Goal: Information Seeking & Learning: Learn about a topic

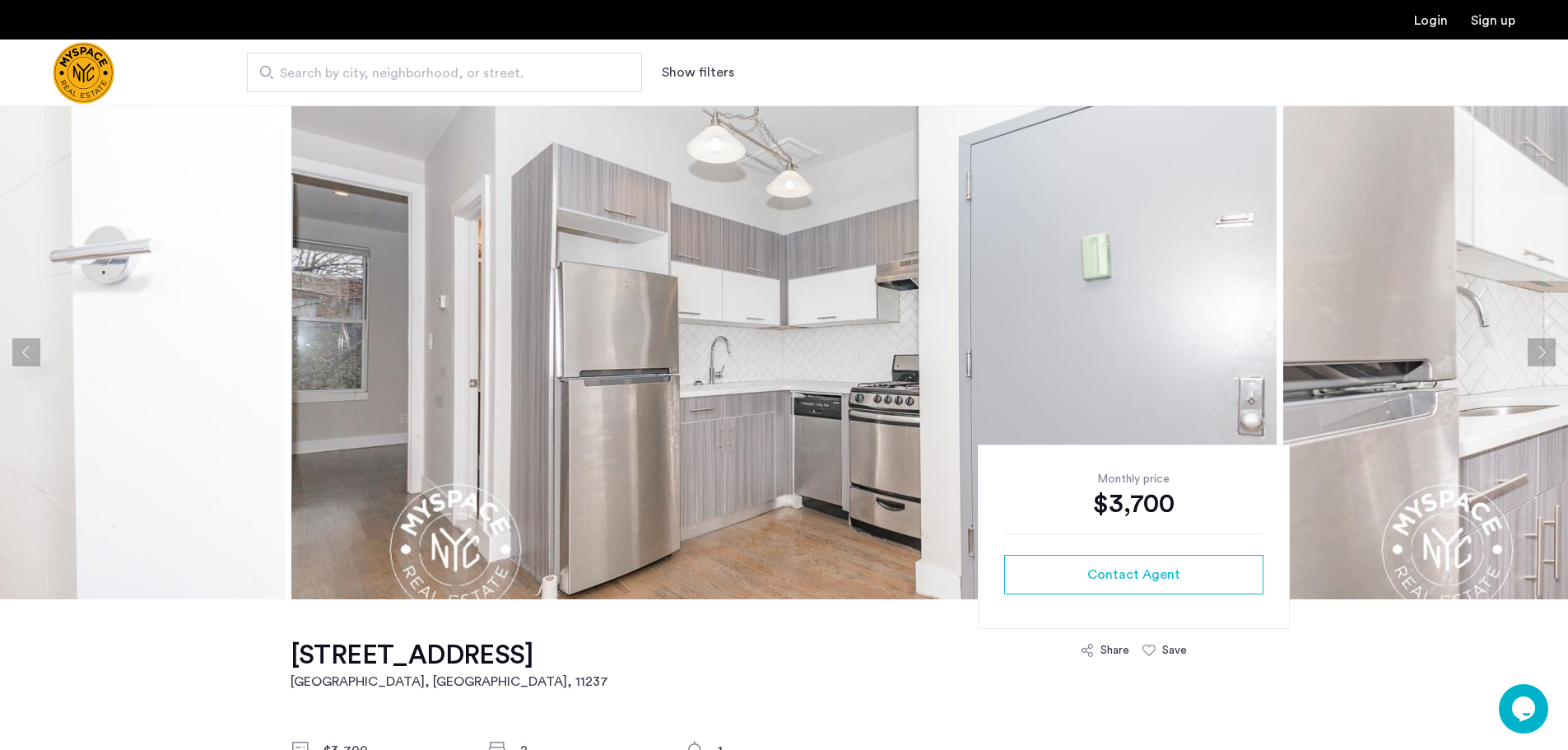
click at [1540, 347] on button "Next apartment" at bounding box center [1541, 352] width 28 height 28
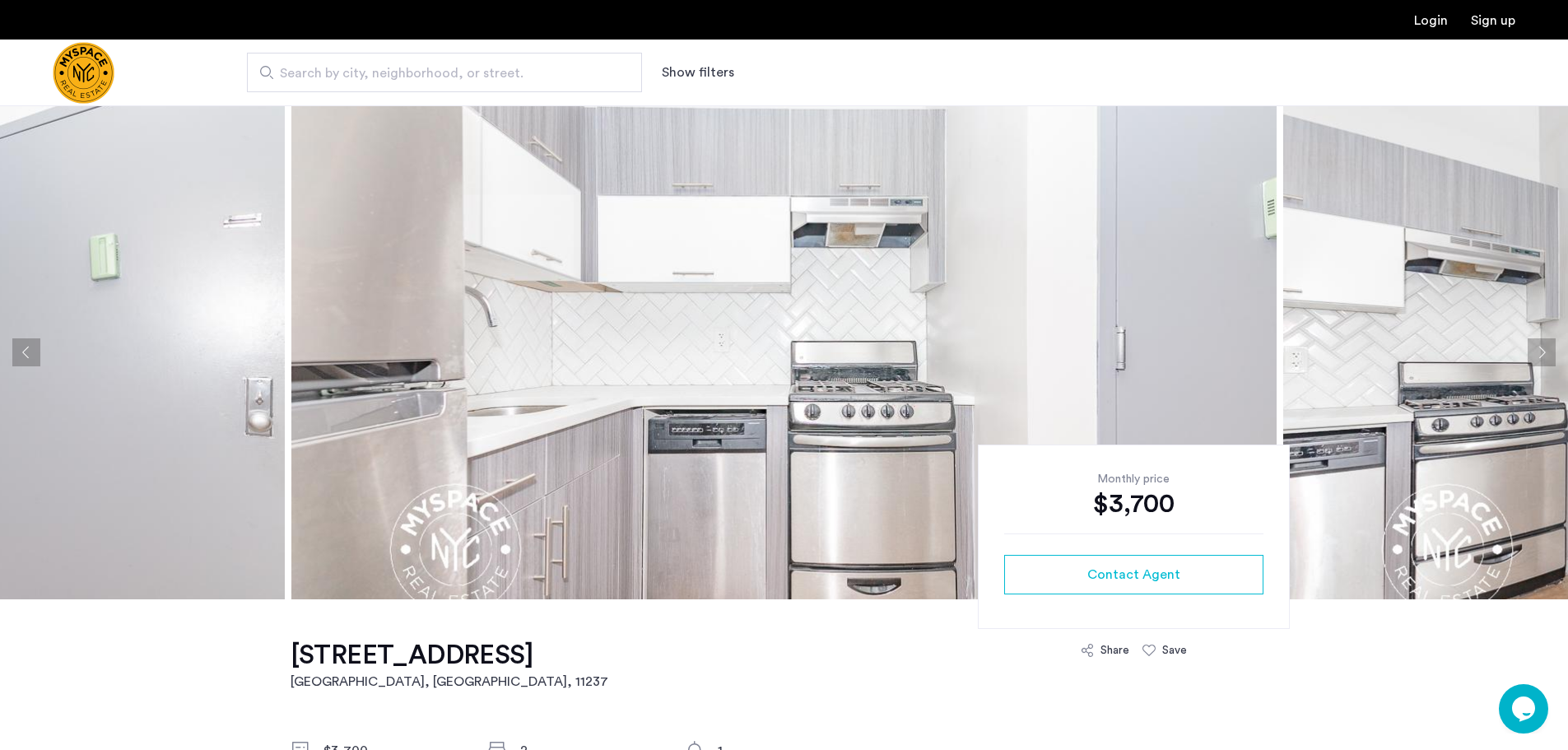
click at [1539, 348] on button "Next apartment" at bounding box center [1541, 352] width 28 height 28
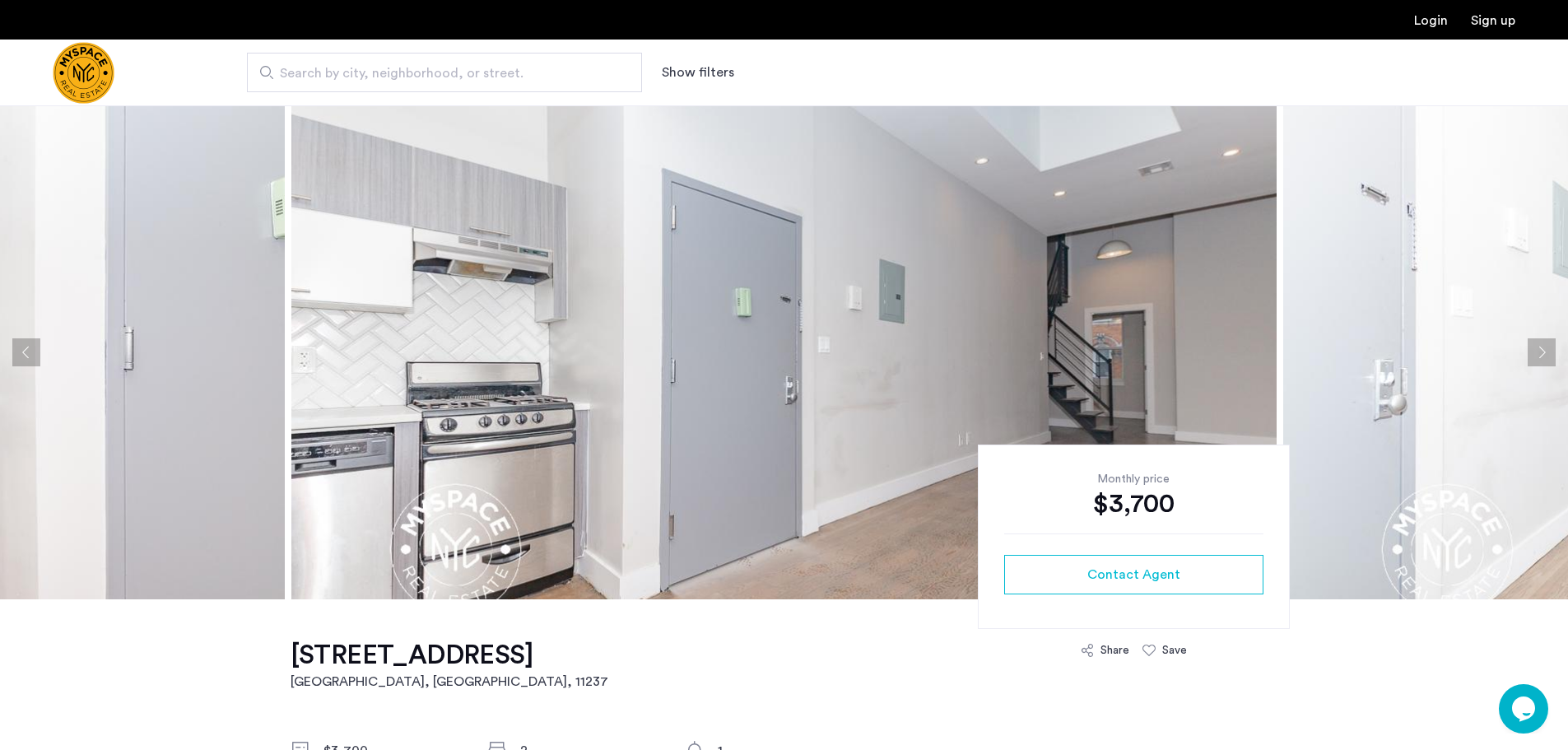
click at [1539, 348] on button "Next apartment" at bounding box center [1541, 352] width 28 height 28
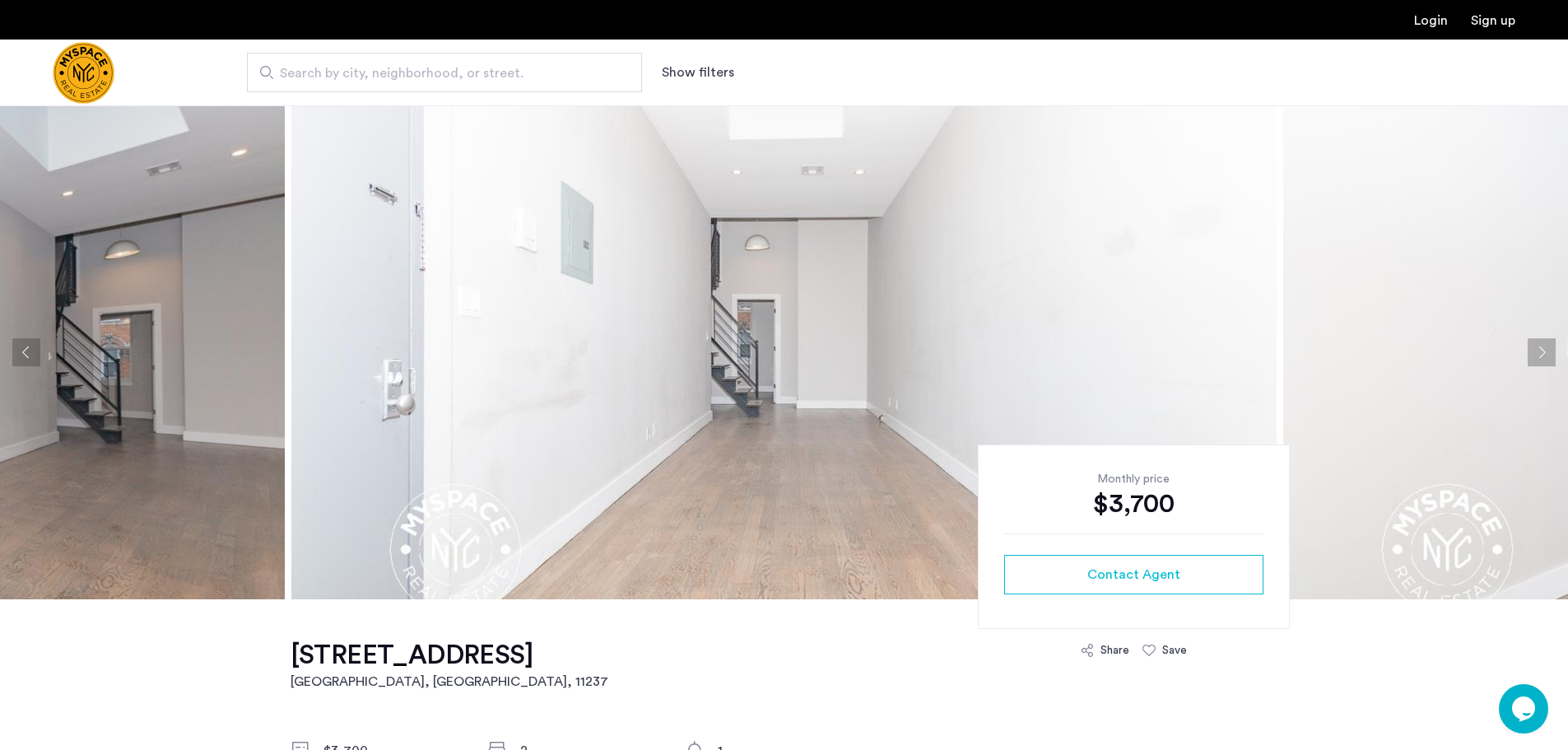
click at [1539, 348] on button "Next apartment" at bounding box center [1541, 352] width 28 height 28
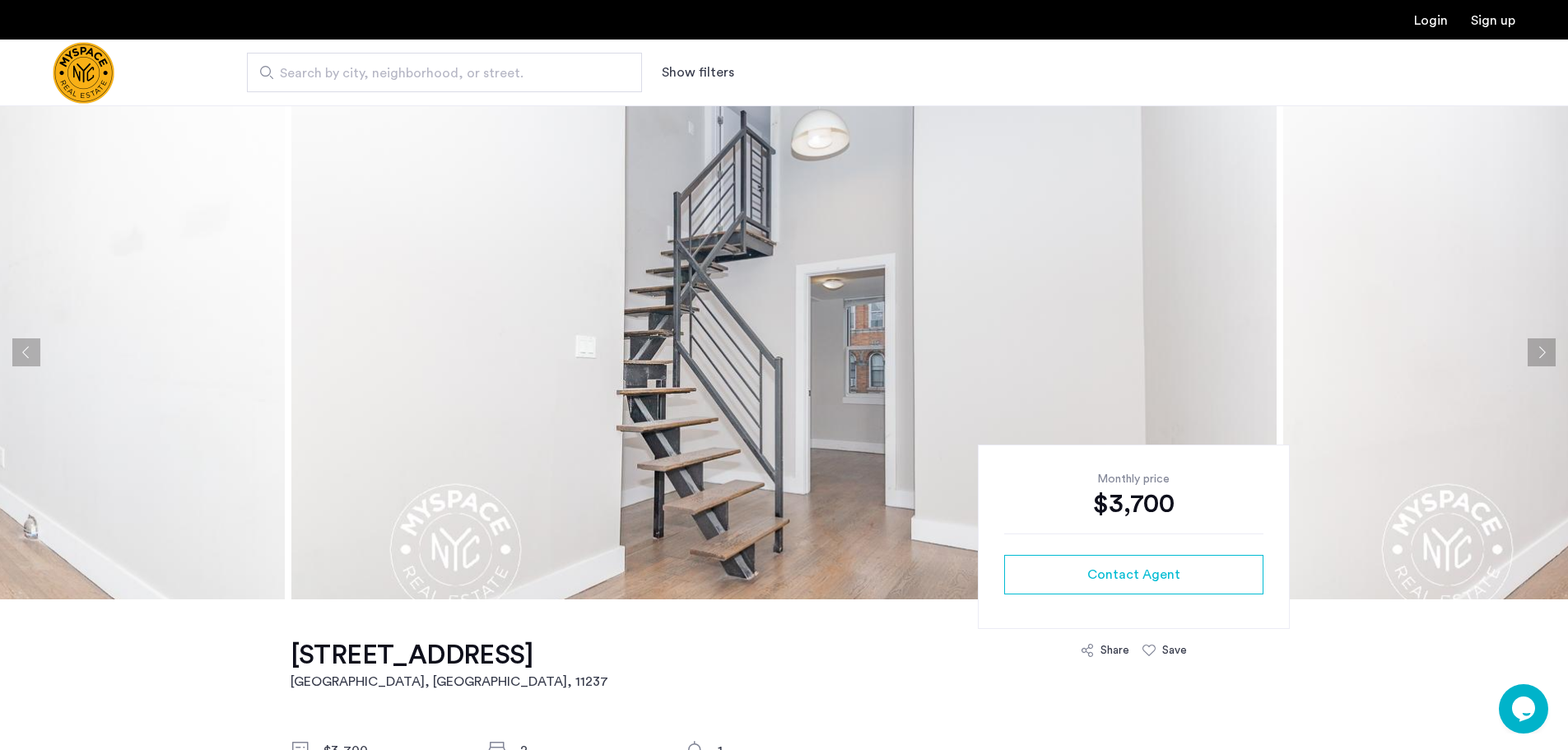
click at [1539, 348] on button "Next apartment" at bounding box center [1541, 352] width 28 height 28
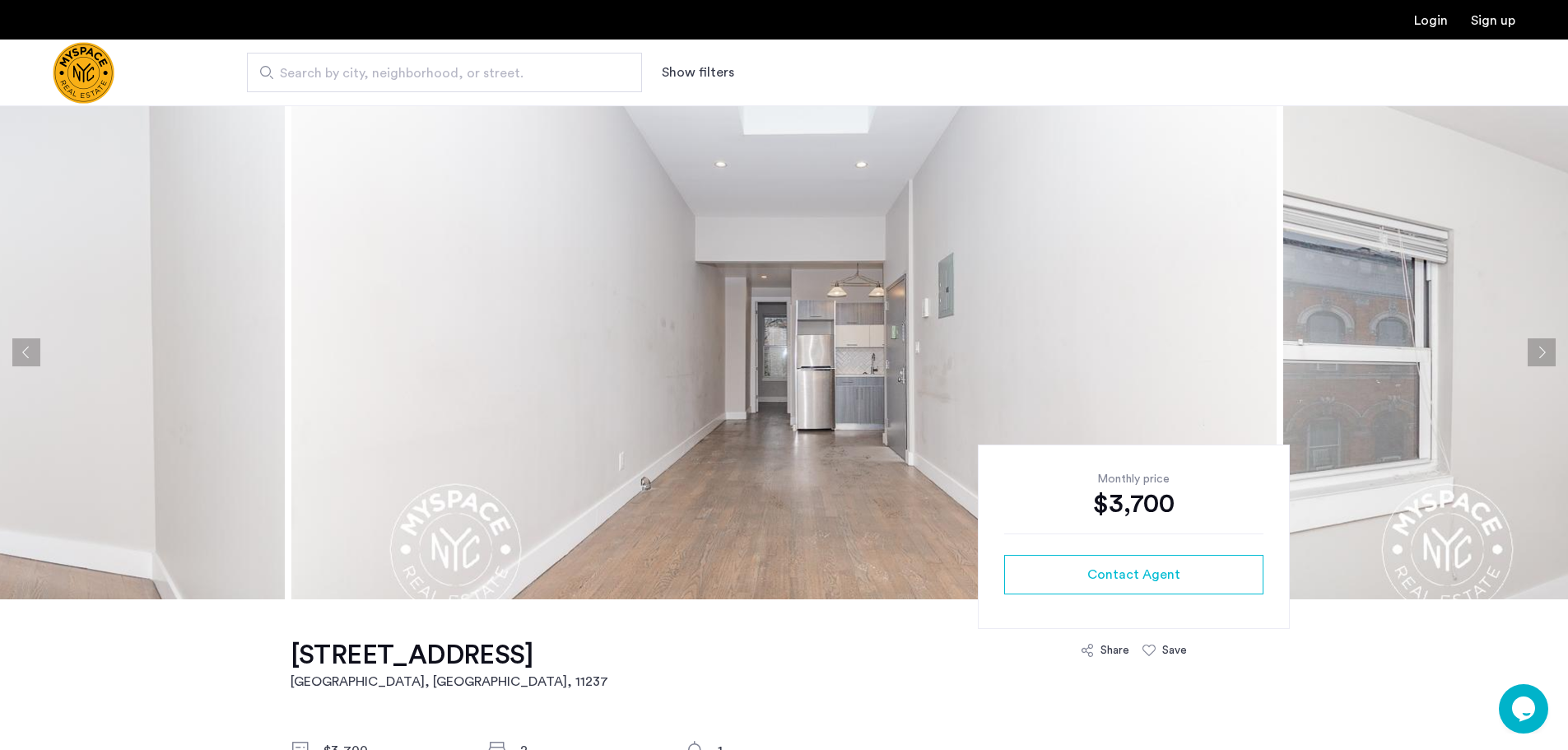
click at [1539, 348] on button "Next apartment" at bounding box center [1541, 352] width 28 height 28
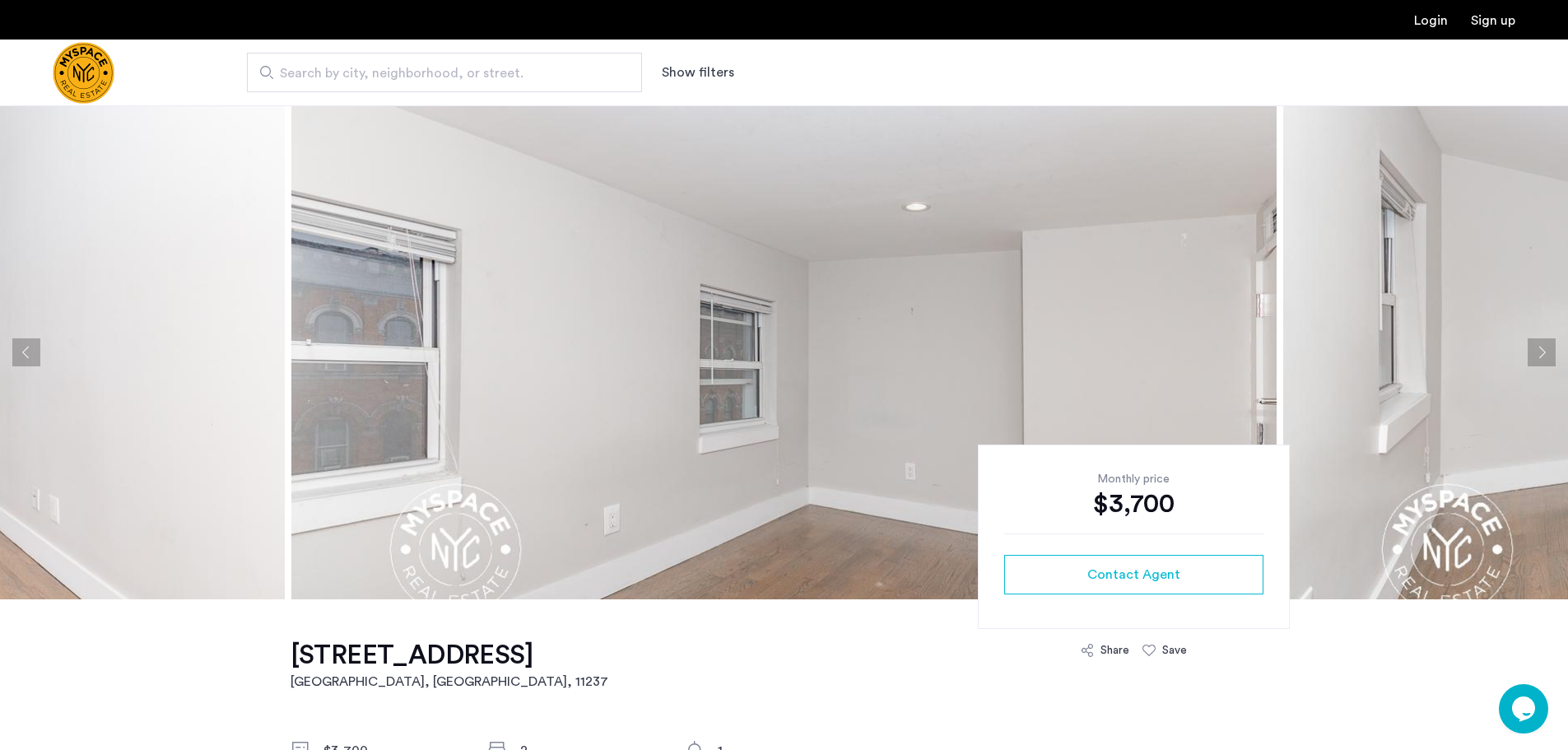
click at [1539, 348] on button "Next apartment" at bounding box center [1541, 352] width 28 height 28
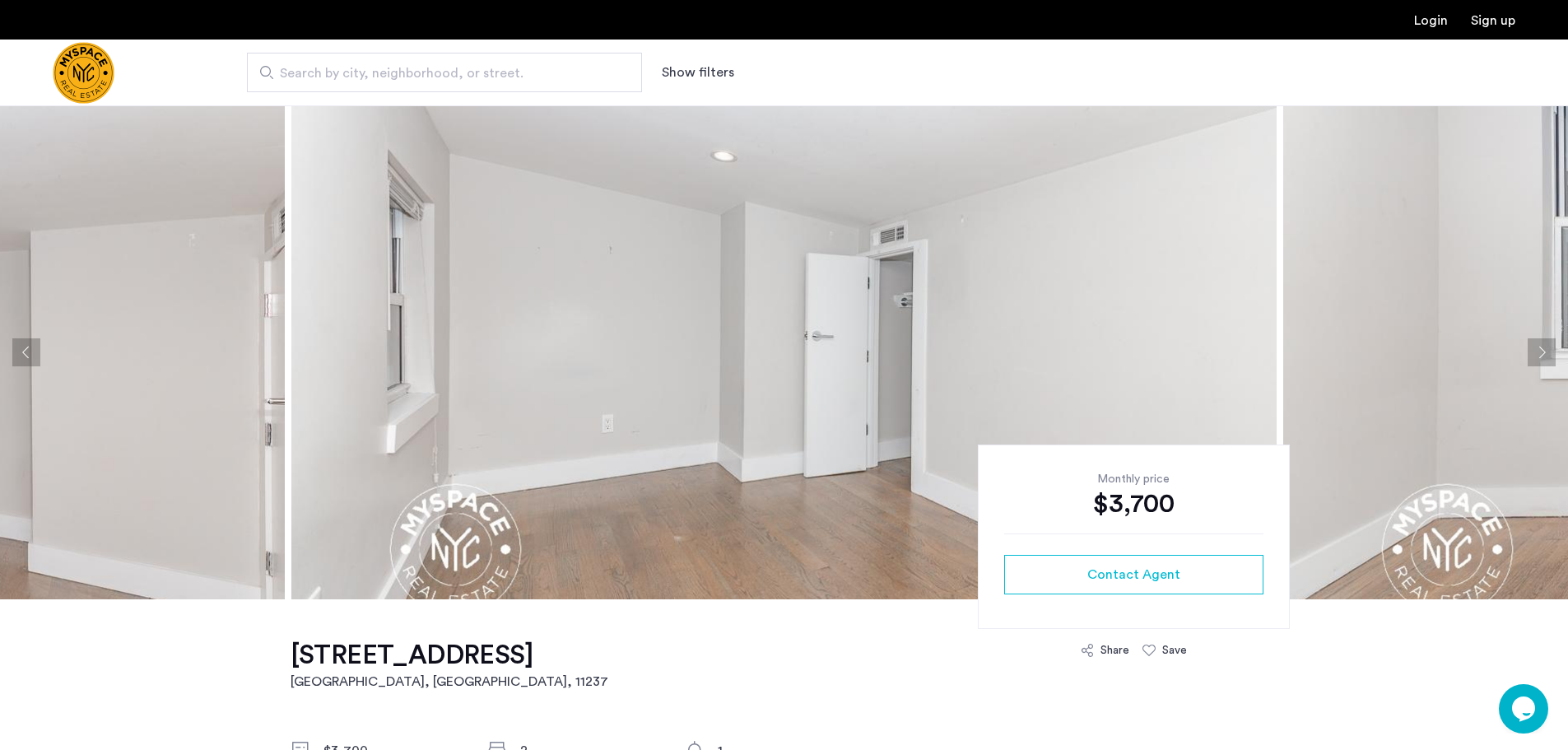
click at [1539, 348] on button "Next apartment" at bounding box center [1541, 352] width 28 height 28
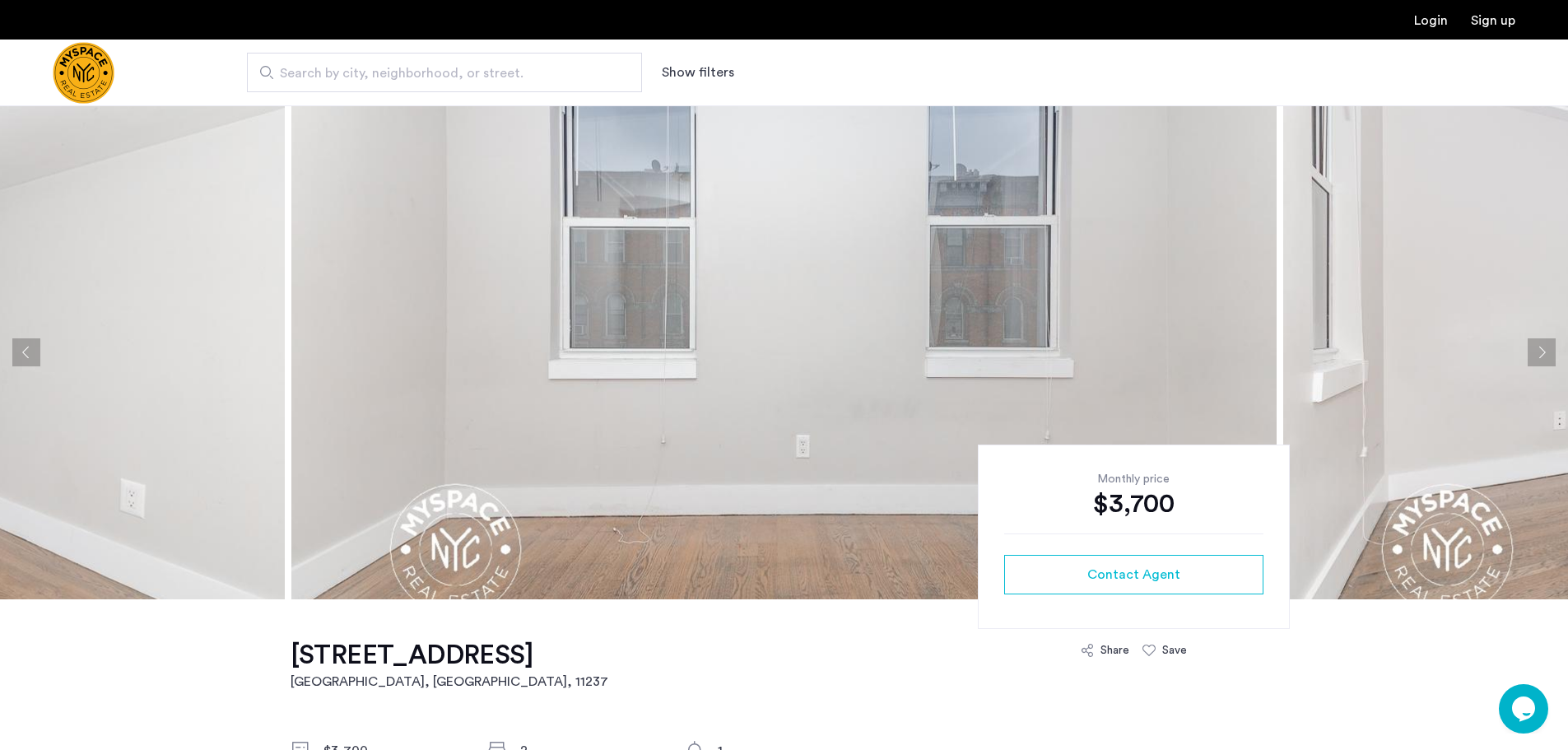
click at [1539, 348] on button "Next apartment" at bounding box center [1541, 352] width 28 height 28
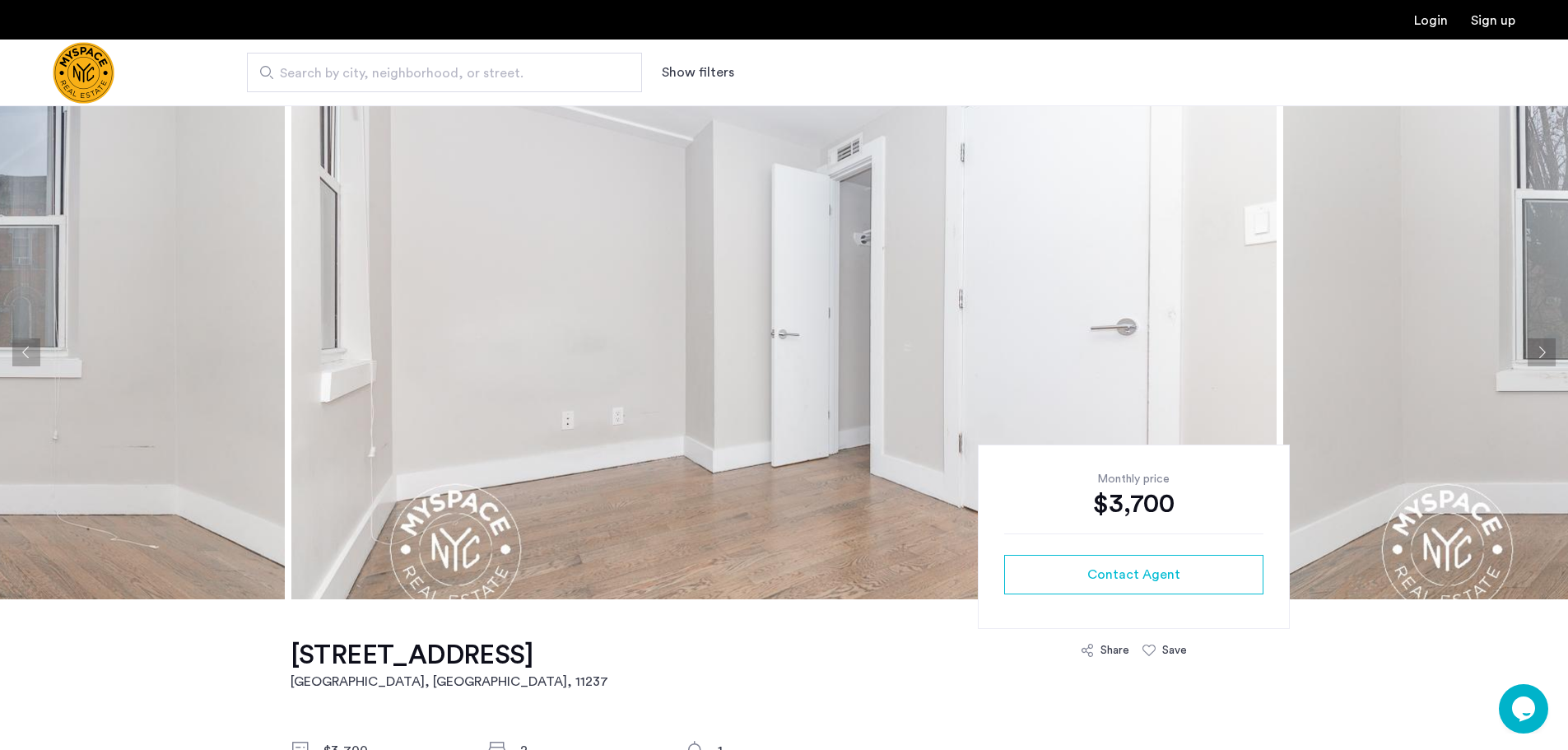
click at [1539, 348] on button "Next apartment" at bounding box center [1541, 352] width 28 height 28
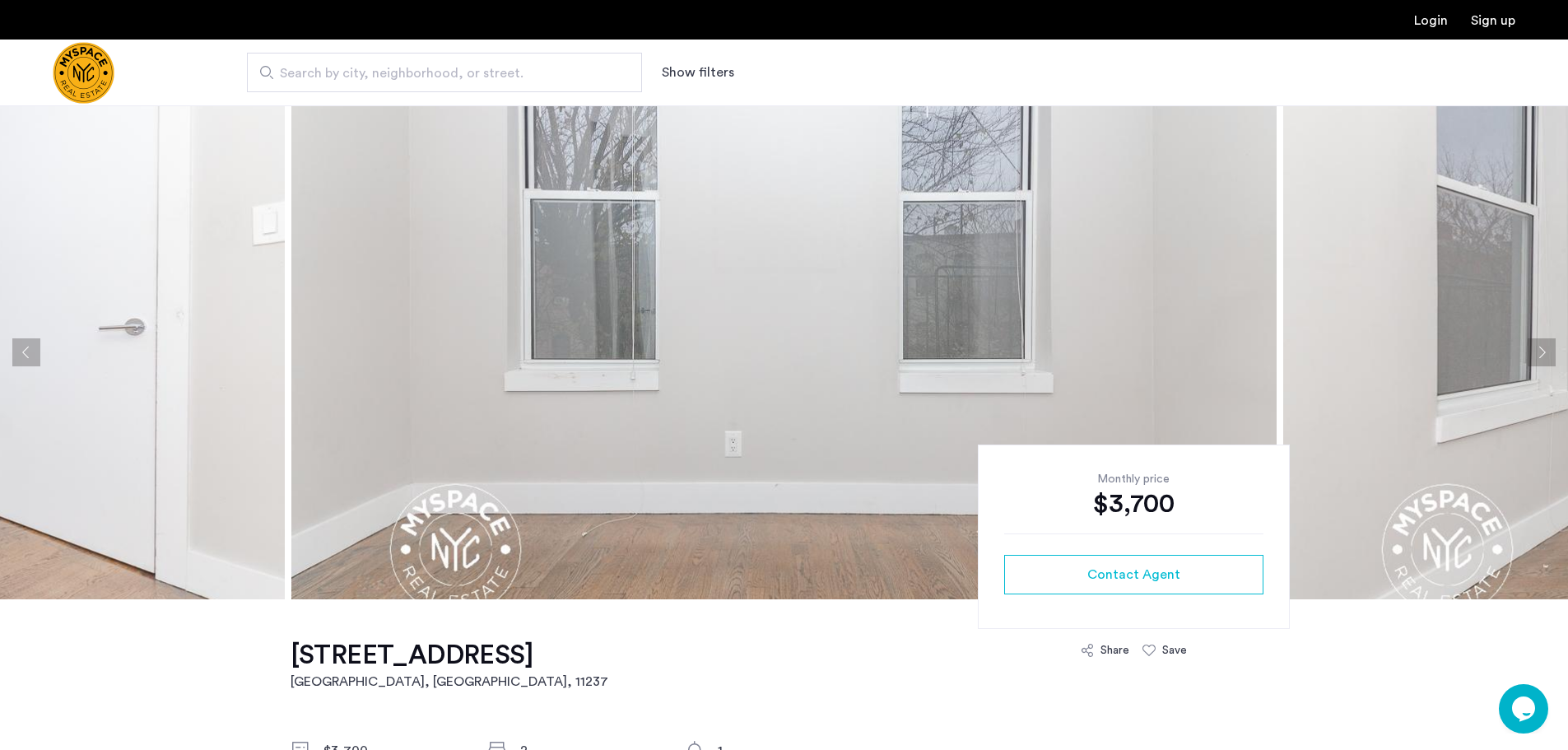
click at [1539, 348] on button "Next apartment" at bounding box center [1541, 352] width 28 height 28
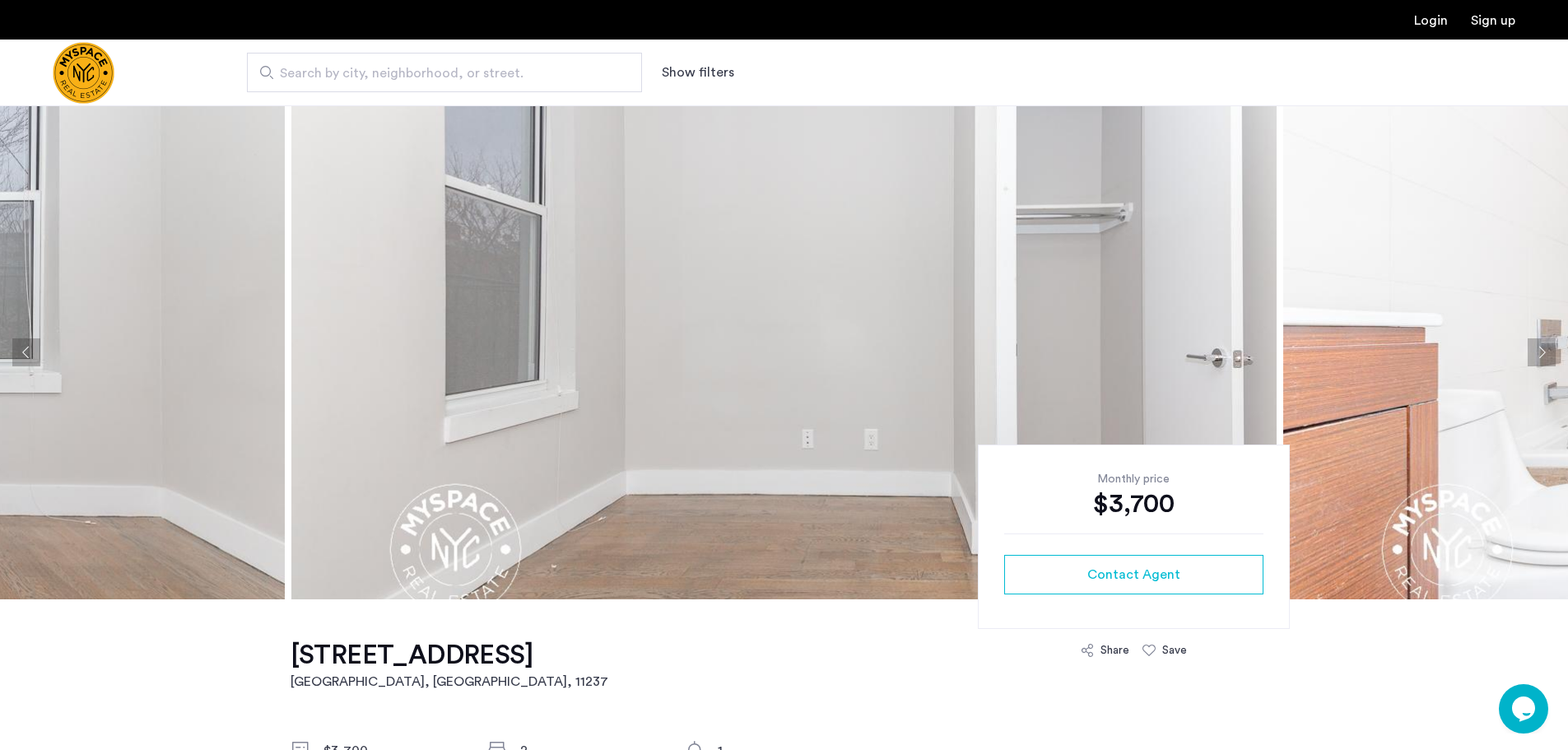
click at [1539, 348] on button "Next apartment" at bounding box center [1541, 352] width 28 height 28
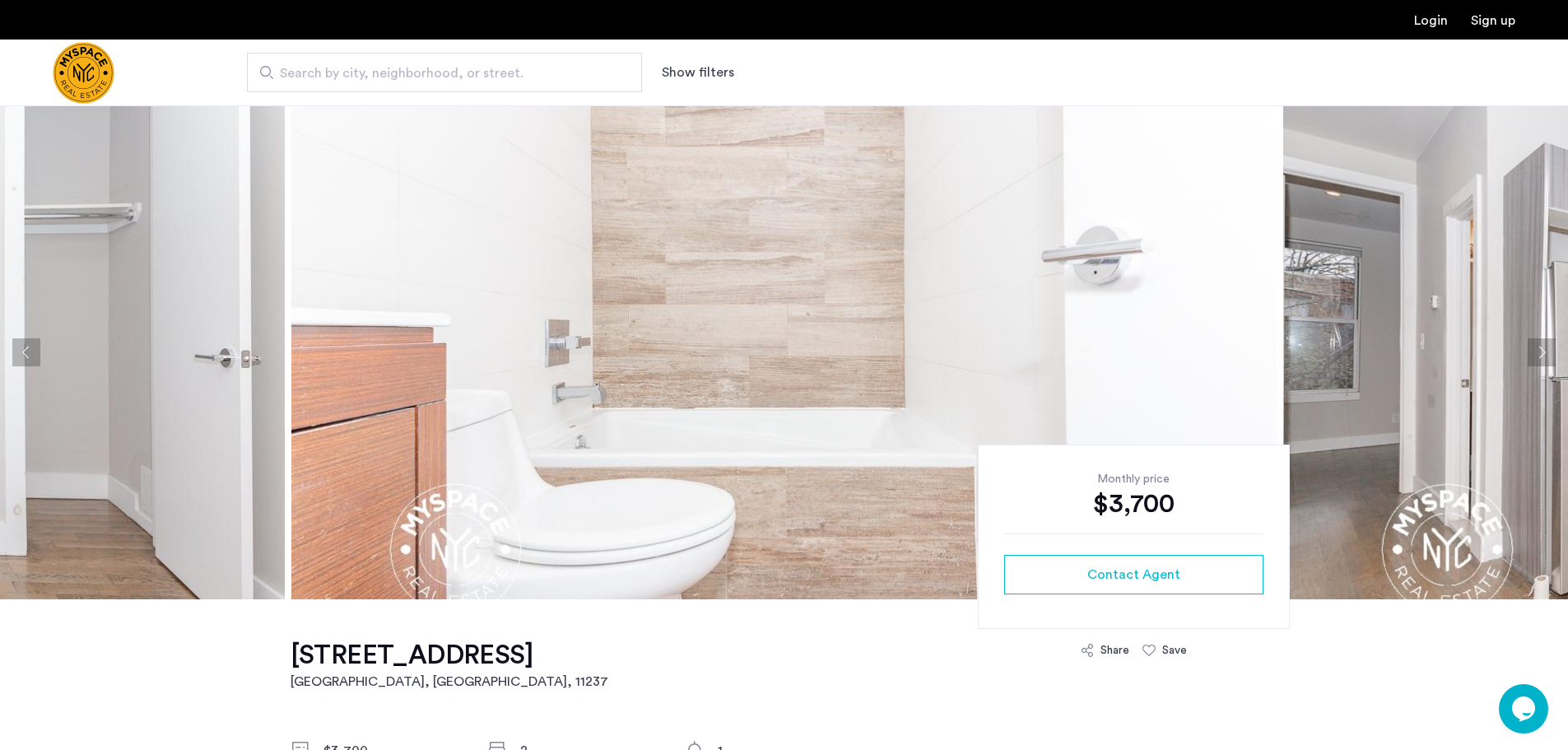
click at [1539, 348] on button "Next apartment" at bounding box center [1541, 352] width 28 height 28
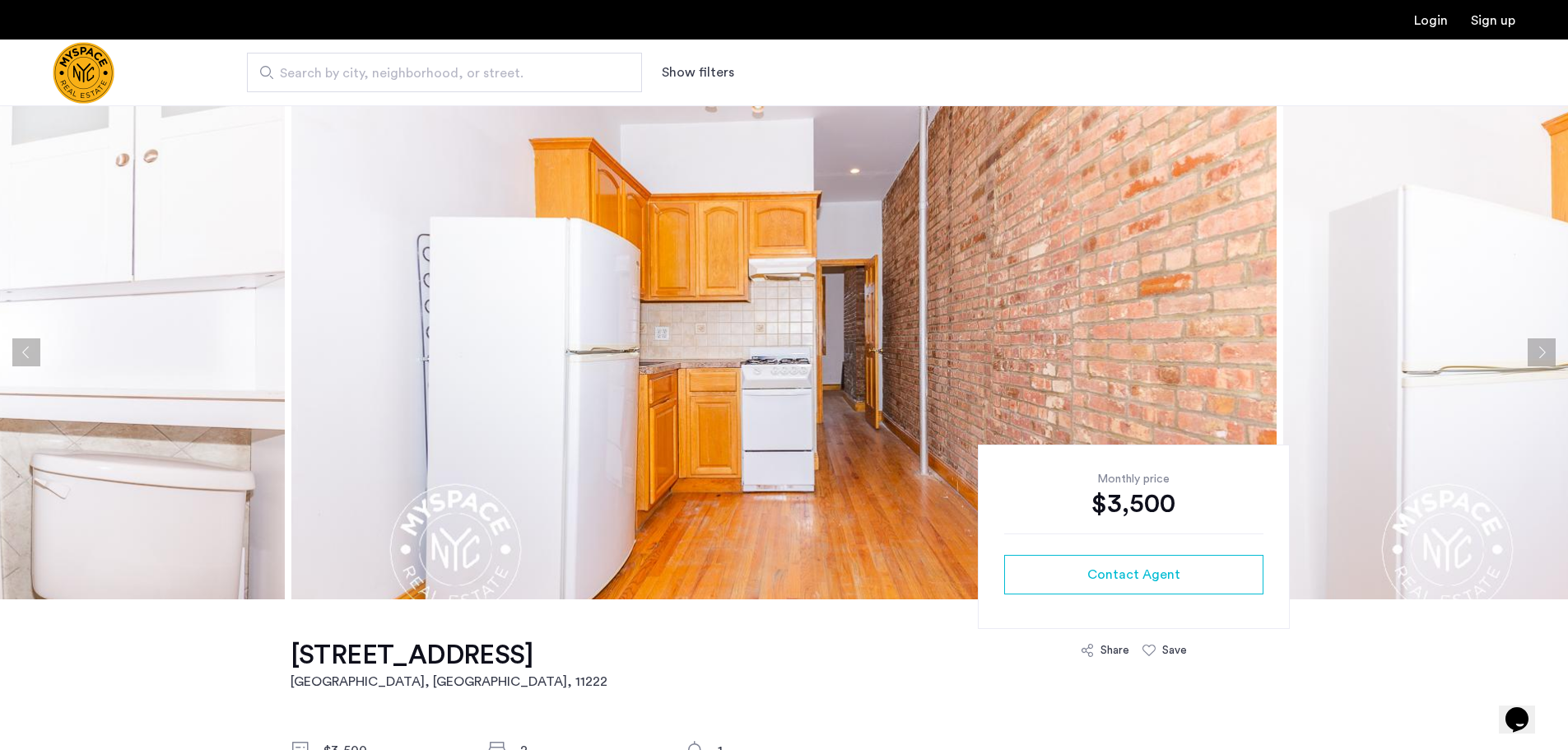
click at [1538, 355] on button "Next apartment" at bounding box center [1541, 352] width 28 height 28
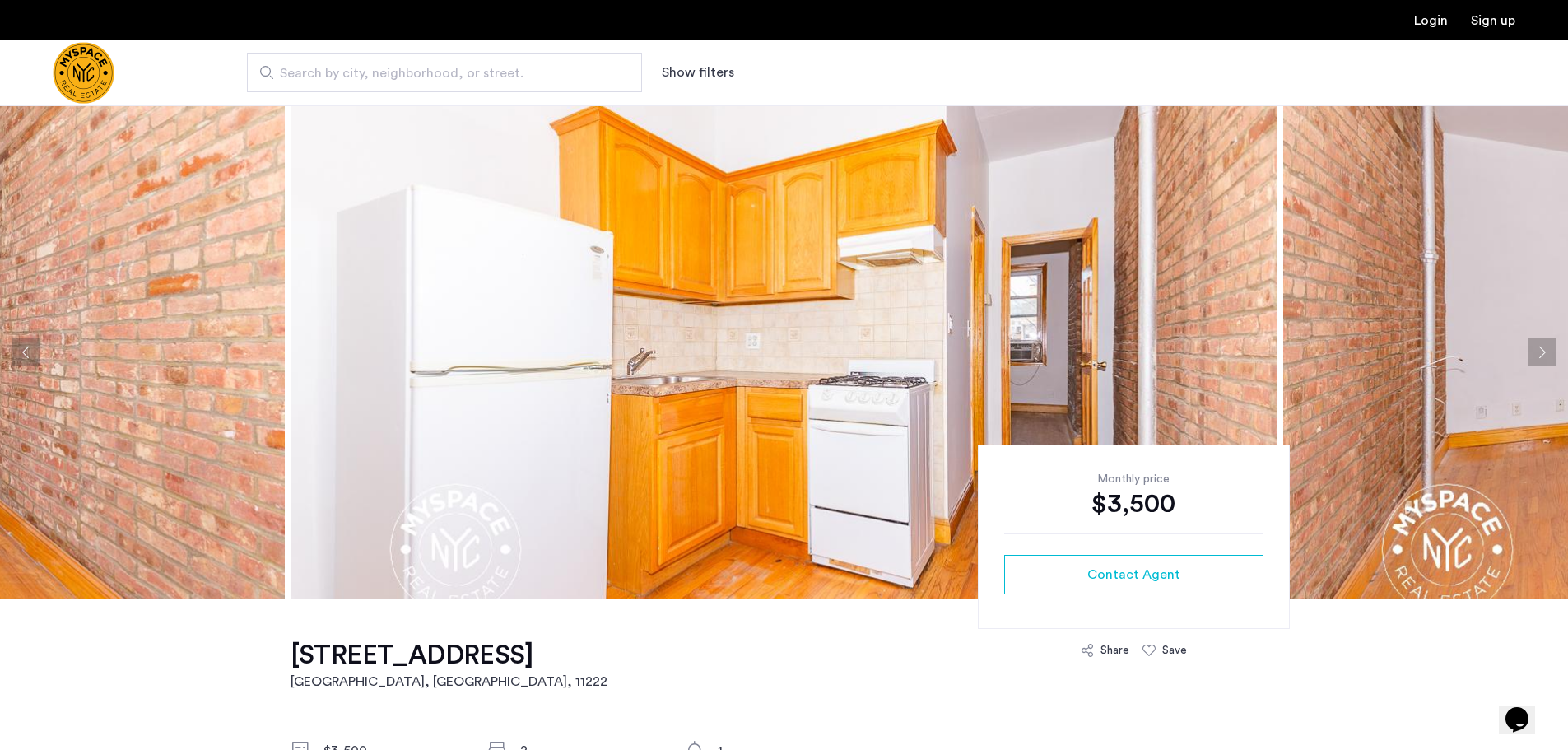
click at [1538, 355] on button "Next apartment" at bounding box center [1541, 352] width 28 height 28
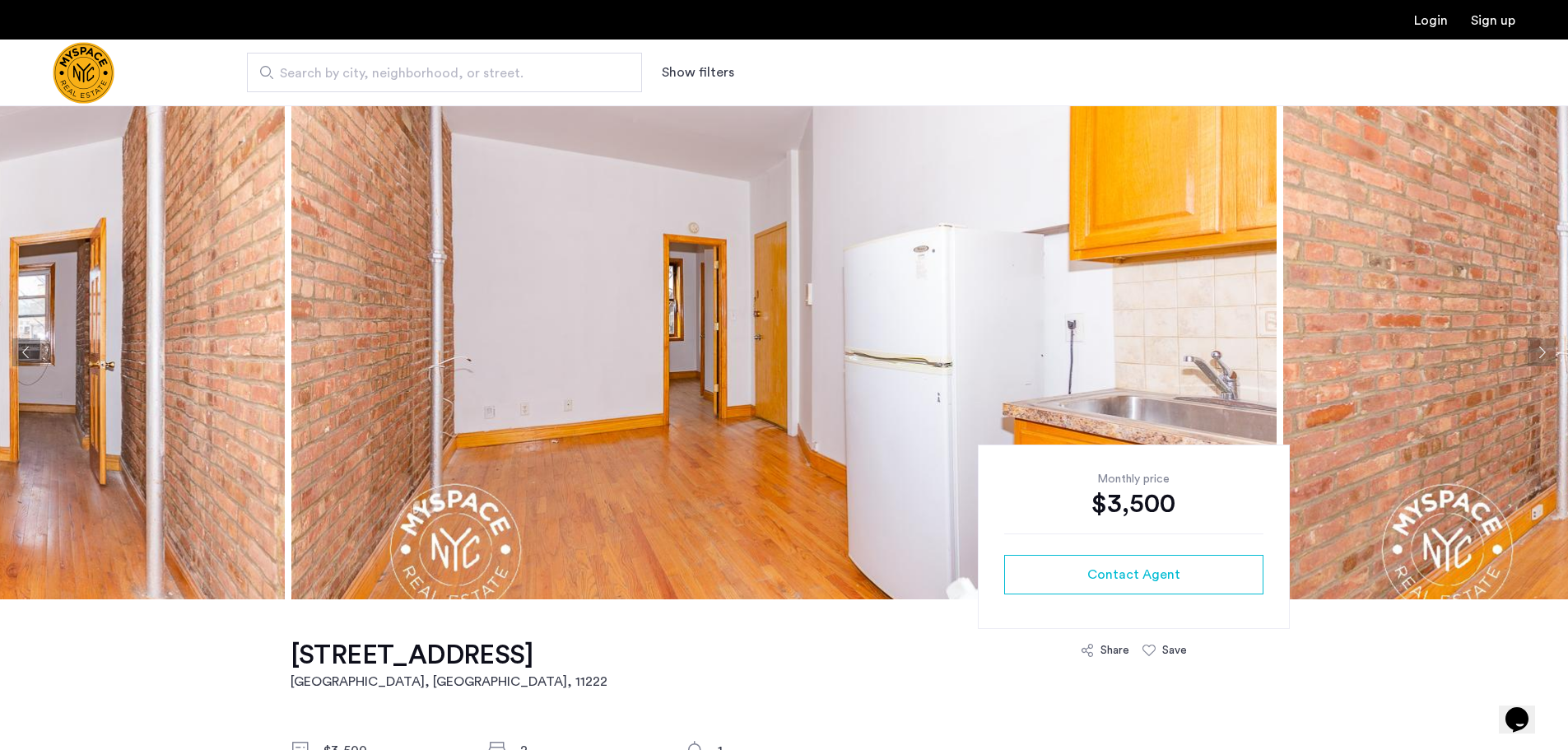
click at [1543, 346] on button "Next apartment" at bounding box center [1541, 352] width 28 height 28
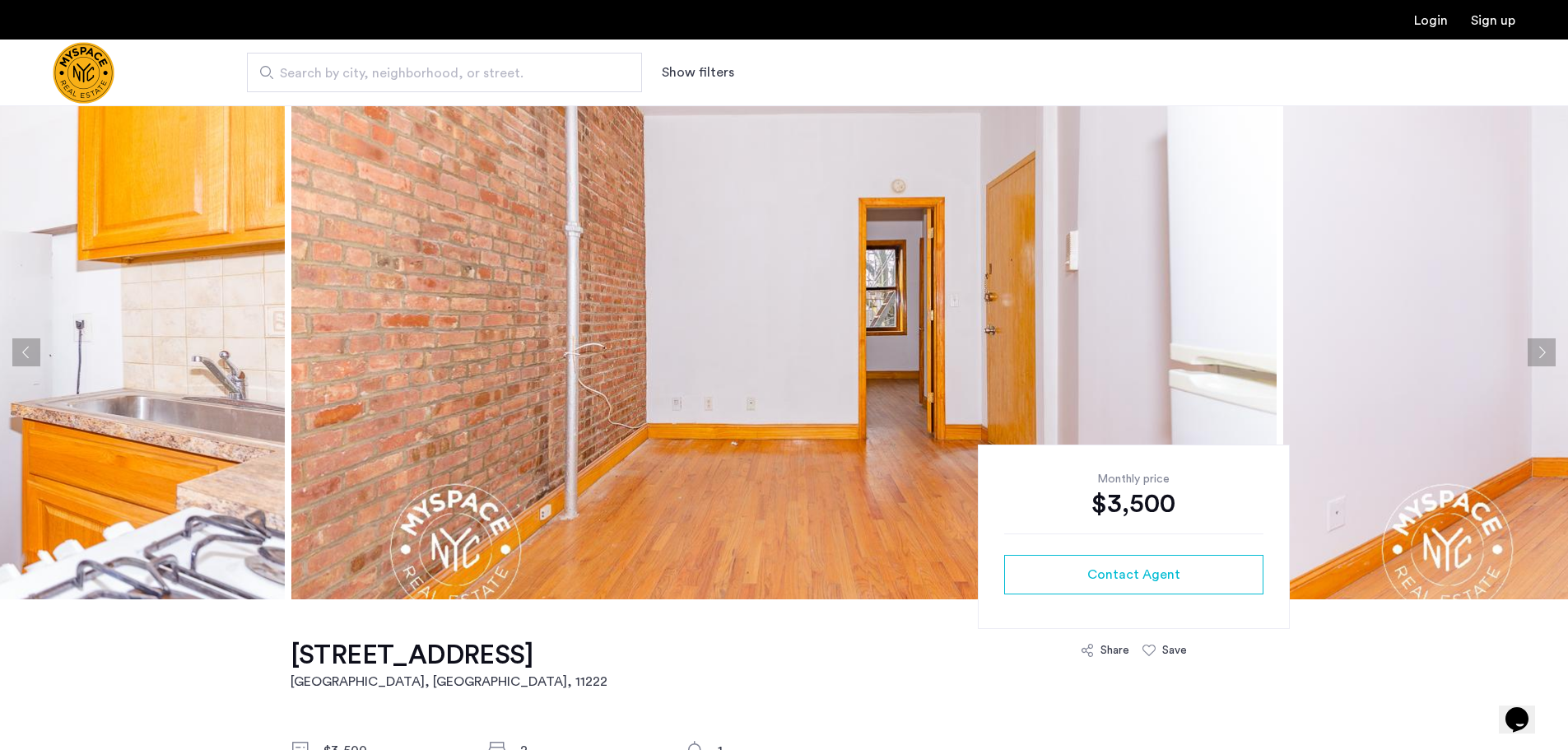
click at [1543, 346] on button "Next apartment" at bounding box center [1541, 352] width 28 height 28
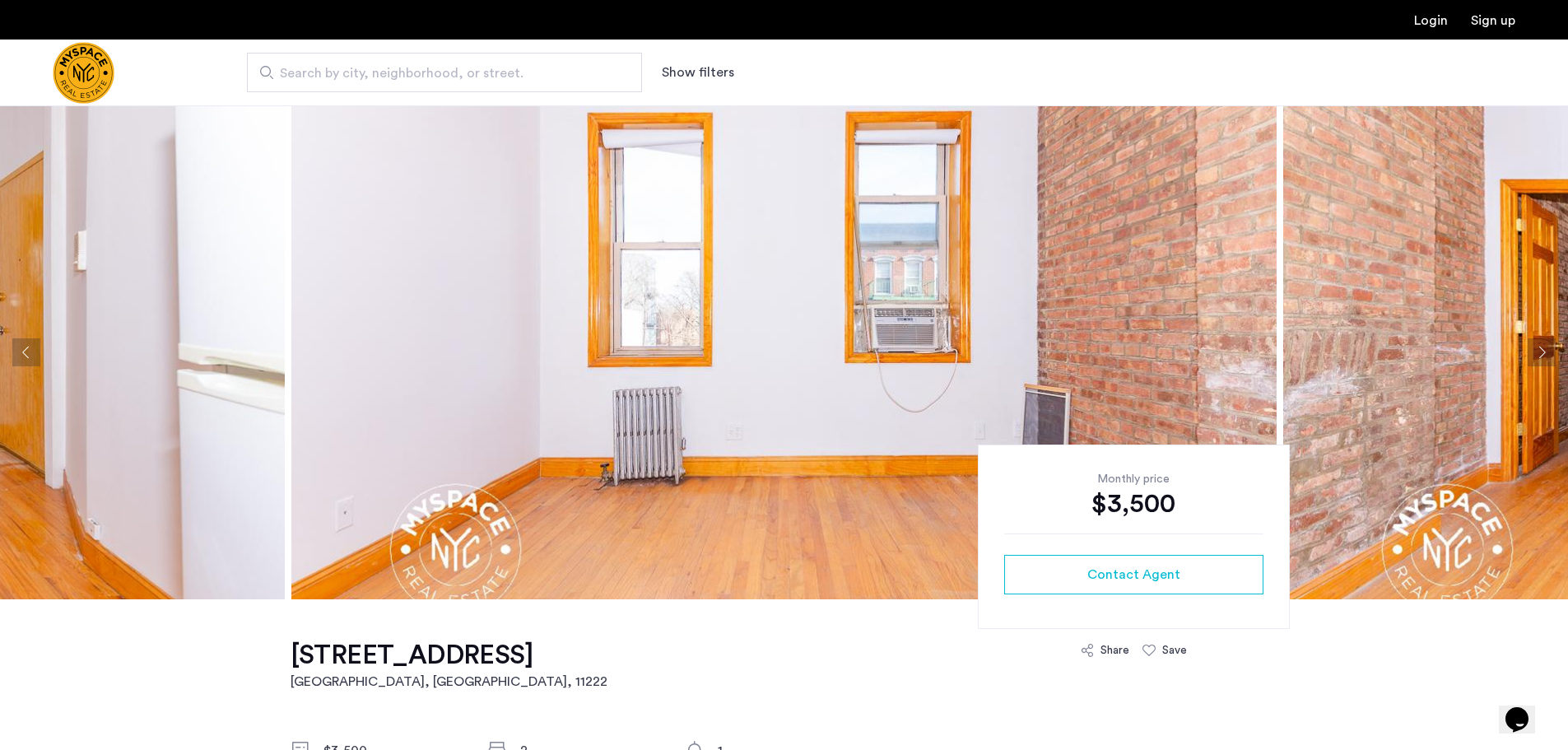
click at [1540, 349] on button "Next apartment" at bounding box center [1541, 352] width 28 height 28
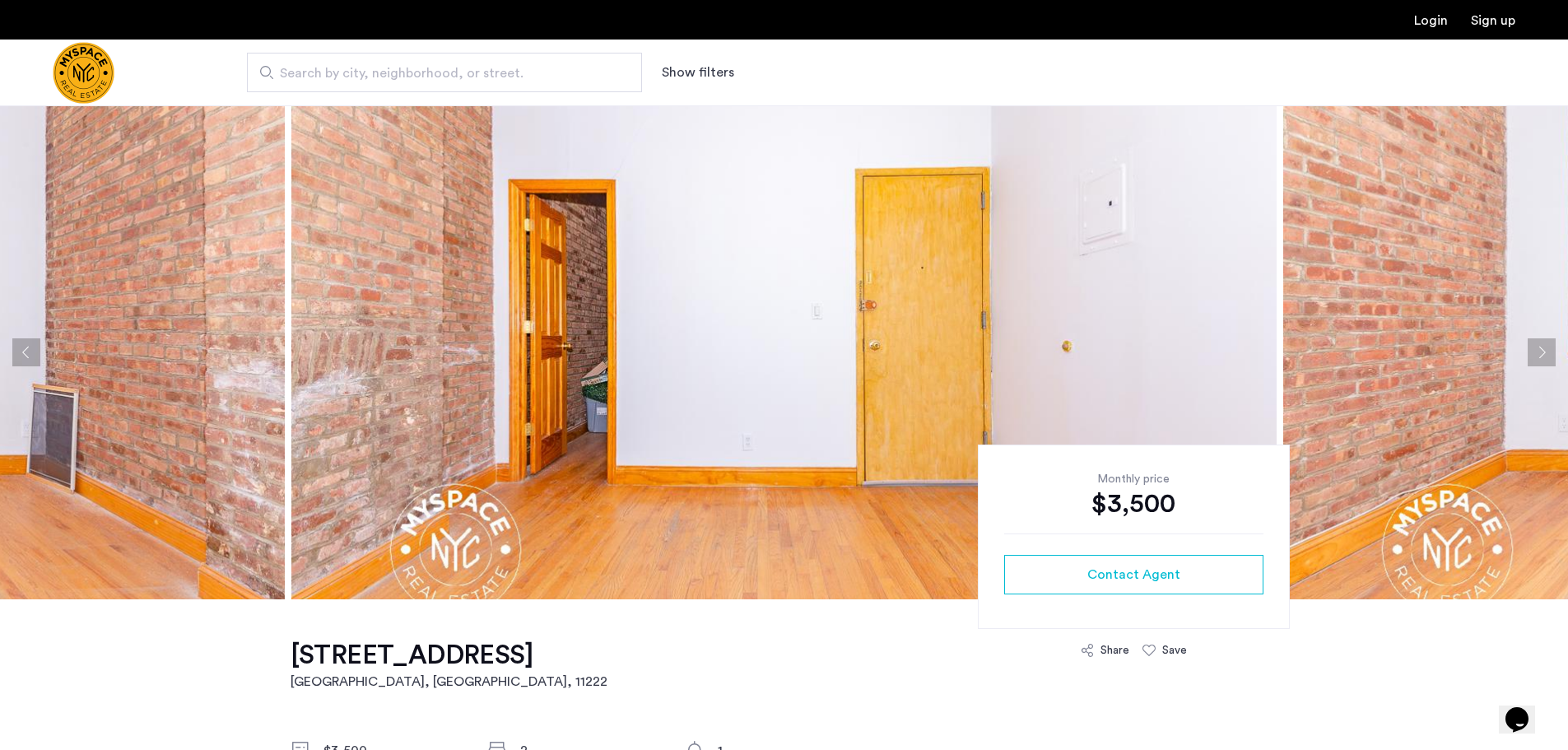
click at [1540, 349] on button "Next apartment" at bounding box center [1541, 352] width 28 height 28
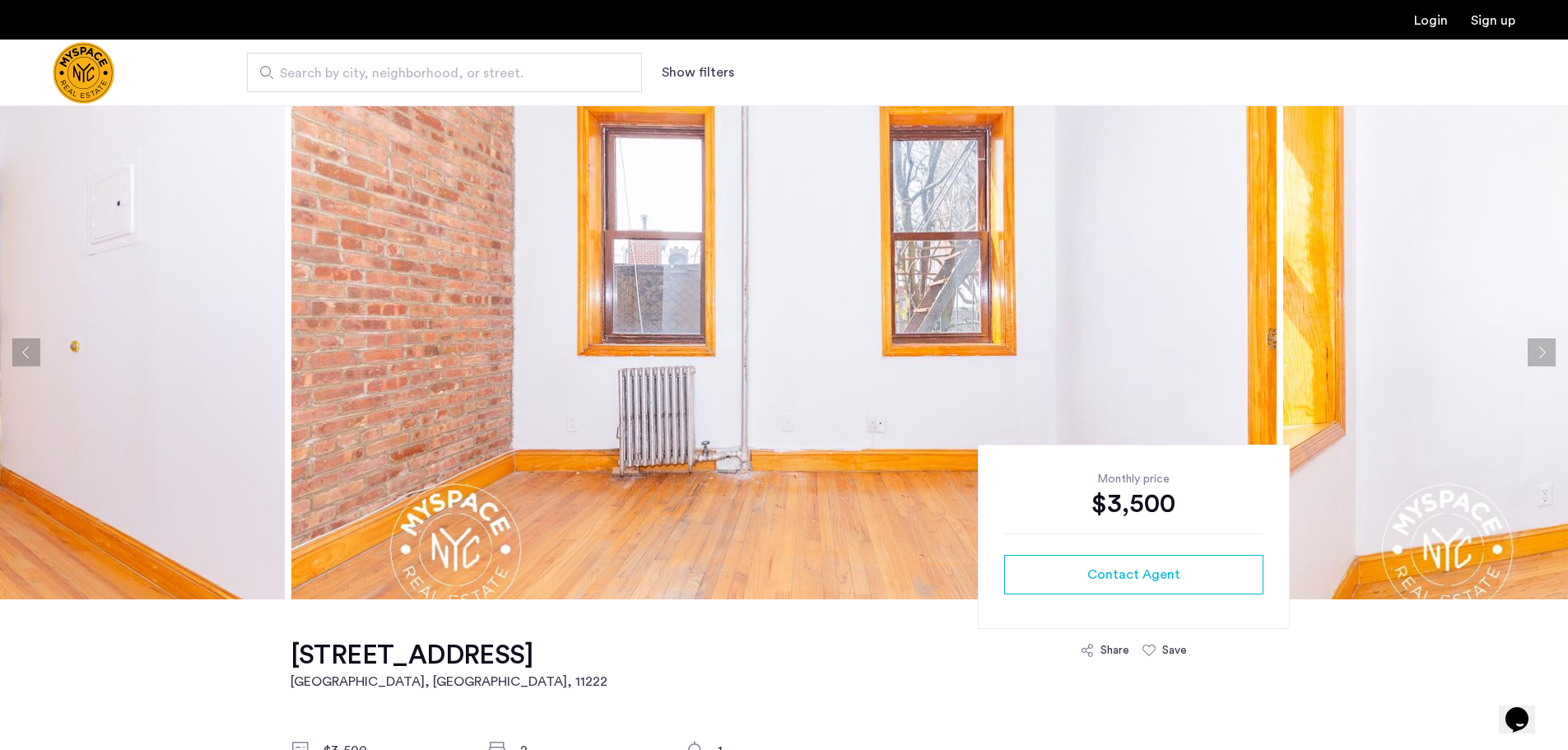
click at [1540, 349] on button "Next apartment" at bounding box center [1541, 352] width 28 height 28
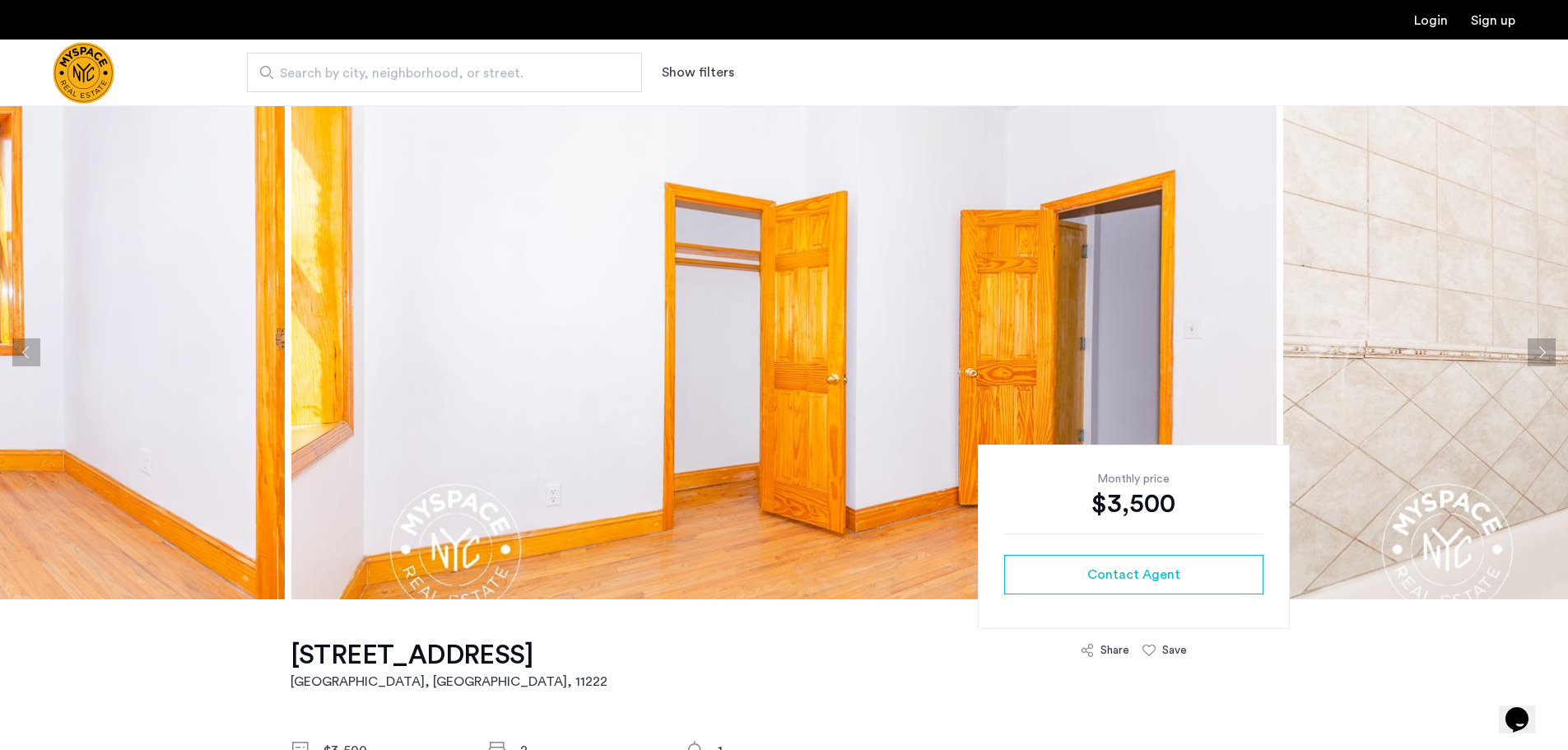
click at [1540, 349] on button "Next apartment" at bounding box center [1541, 352] width 28 height 28
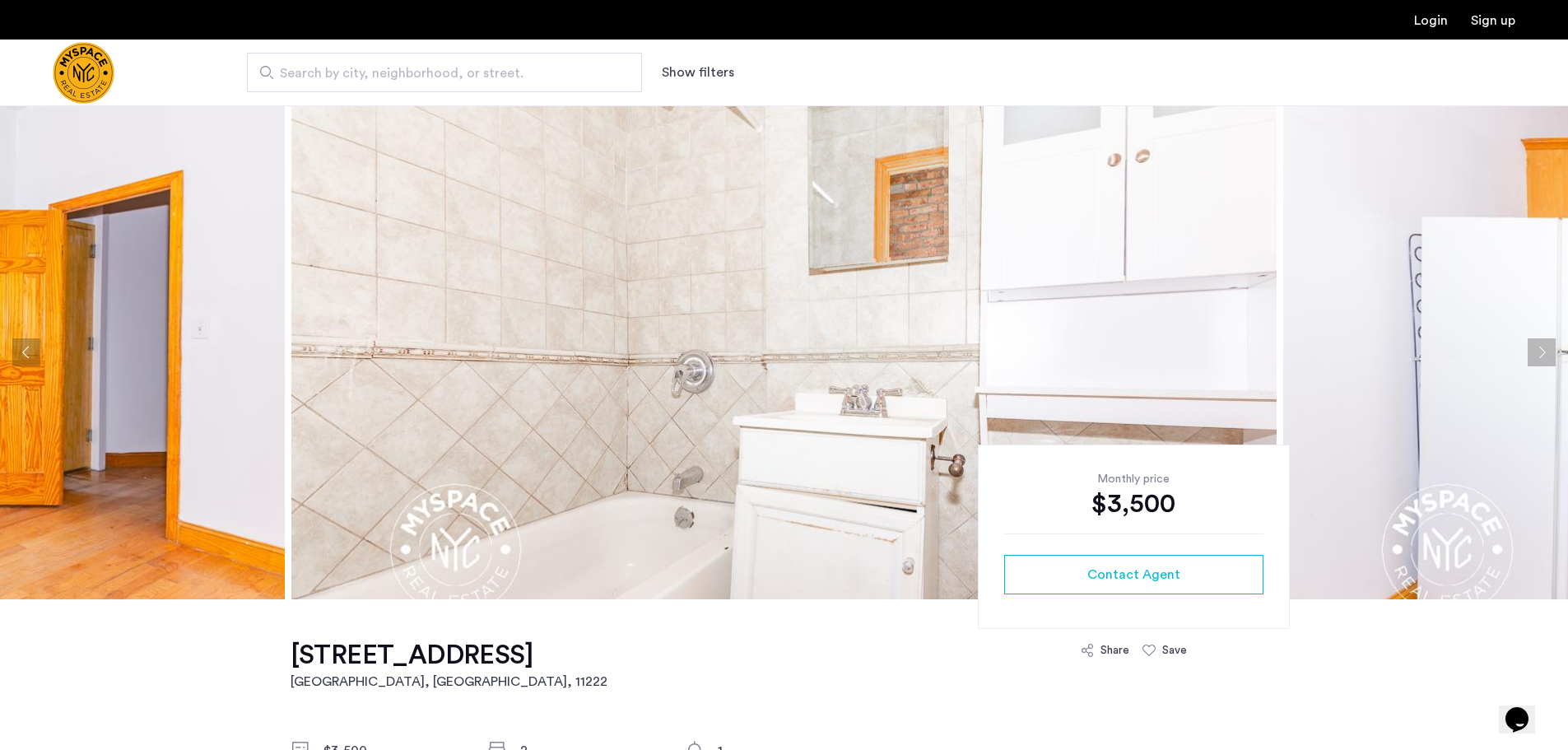
click at [1540, 349] on button "Next apartment" at bounding box center [1541, 352] width 28 height 28
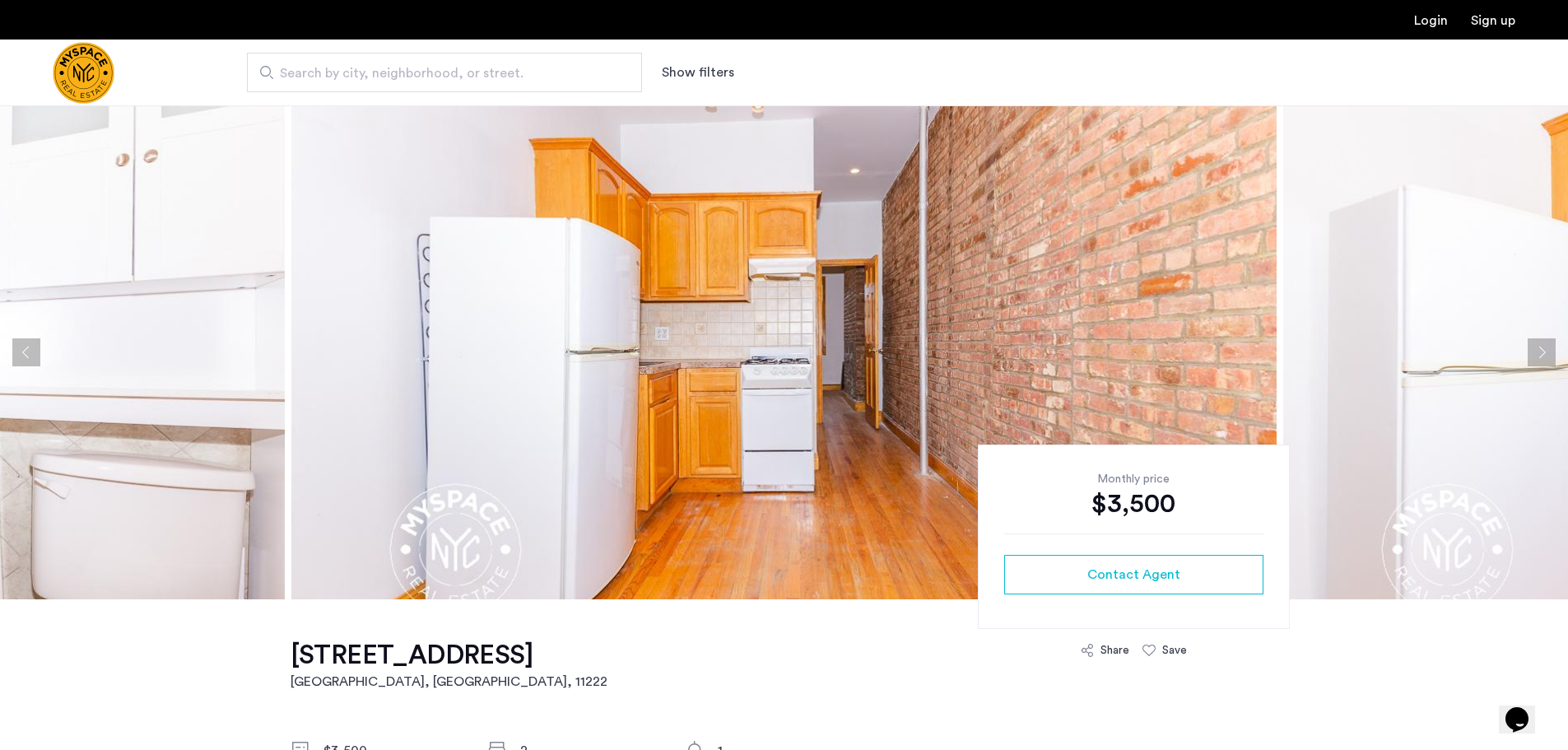
click at [1540, 349] on button "Next apartment" at bounding box center [1541, 352] width 28 height 28
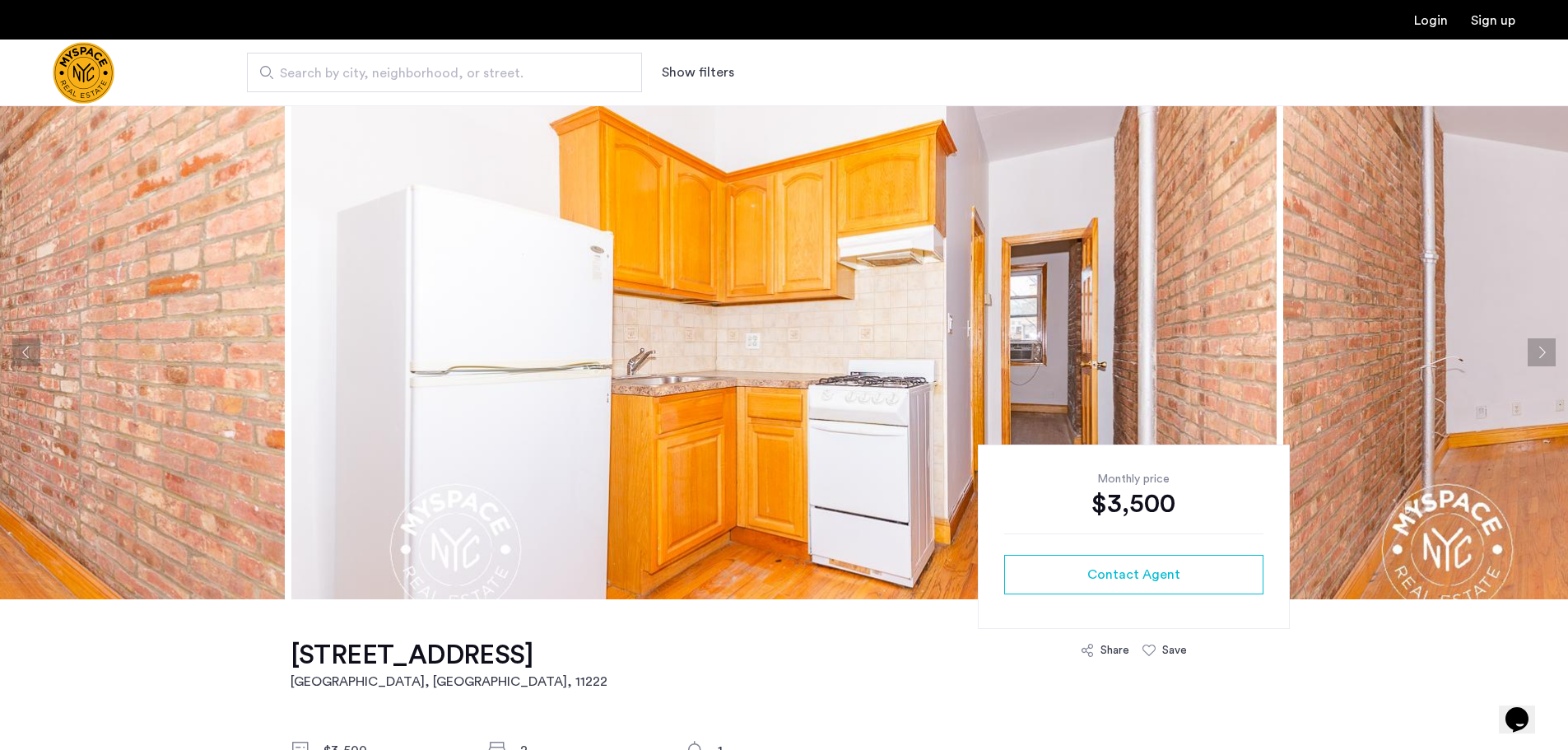
click at [1540, 349] on button "Next apartment" at bounding box center [1541, 352] width 28 height 28
